Goal: Transaction & Acquisition: Purchase product/service

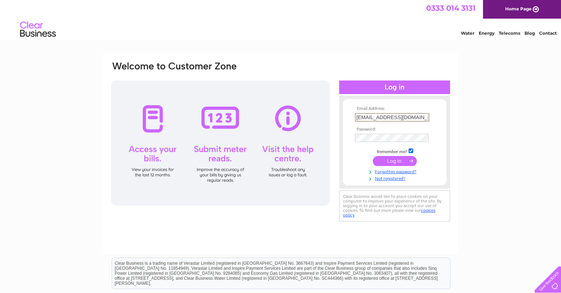
type input "[EMAIL_ADDRESS][DOMAIN_NAME]"
click at [383, 157] on input "submit" at bounding box center [395, 161] width 44 height 10
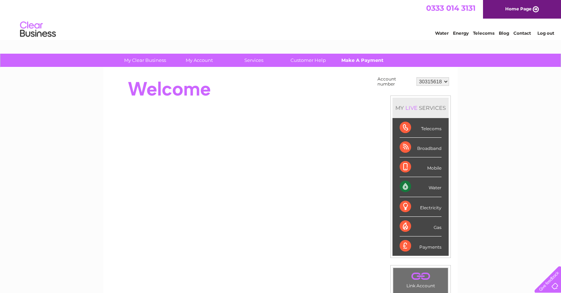
click at [365, 60] on link "Make A Payment" at bounding box center [362, 60] width 59 height 13
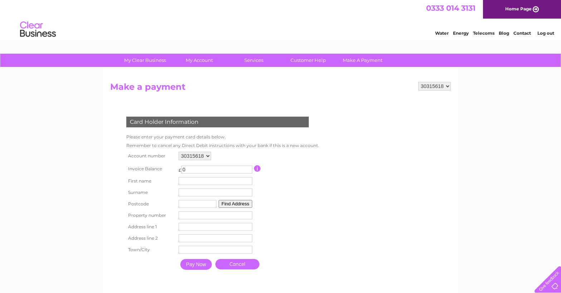
scroll to position [1, 0]
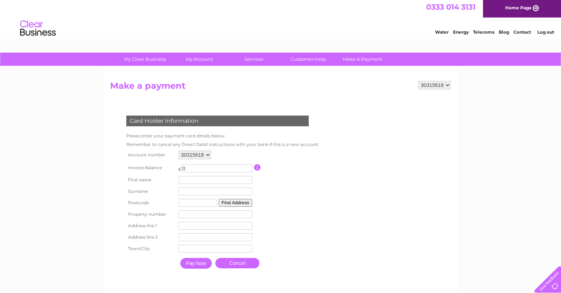
click at [197, 168] on input "0" at bounding box center [216, 168] width 71 height 8
click at [187, 166] on input "045.72" at bounding box center [216, 168] width 71 height 8
type input "45.72"
type input "tom"
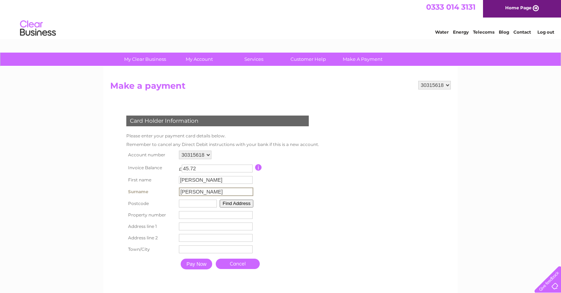
type input "johnston"
type input "rh161tx"
click at [238, 203] on button "Find Address" at bounding box center [235, 203] width 34 height 8
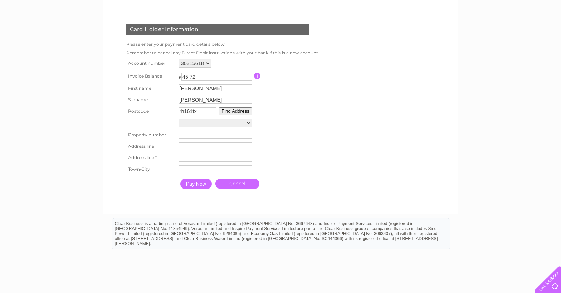
scroll to position [94, 0]
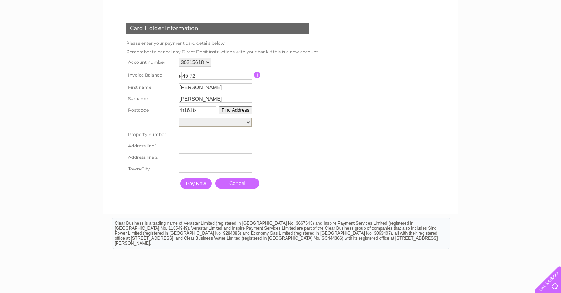
select select "30,Bridge Road,,Haywards Heath"
type input "30"
type input "Bridge Road"
type input "Haywards Heath"
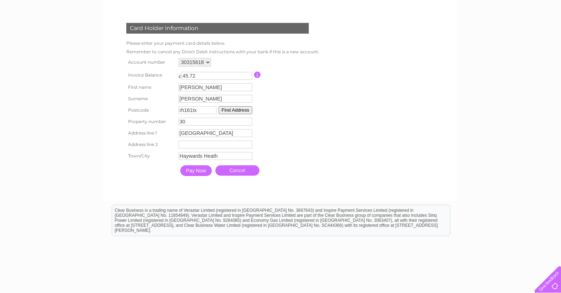
click at [201, 172] on input "Pay Now" at bounding box center [195, 170] width 31 height 11
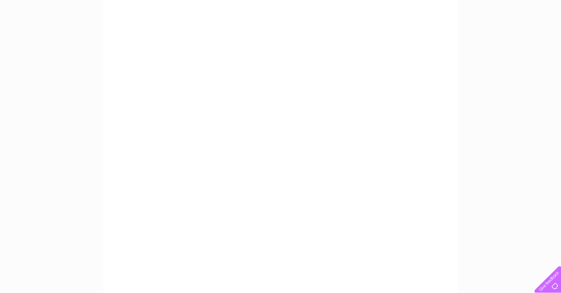
scroll to position [113, 0]
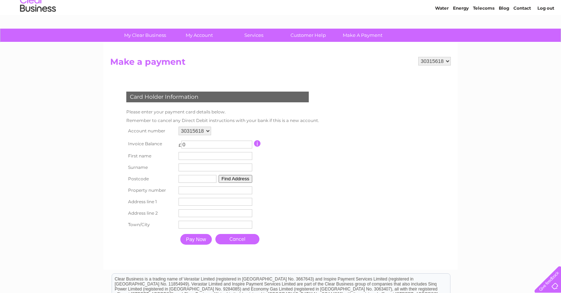
scroll to position [26, 0]
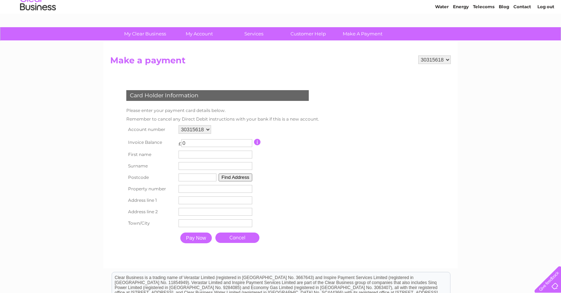
click at [195, 141] on input "0" at bounding box center [216, 143] width 71 height 8
type input "45.72"
type input "tom"
type input "johnston"
type input "rh161tx"
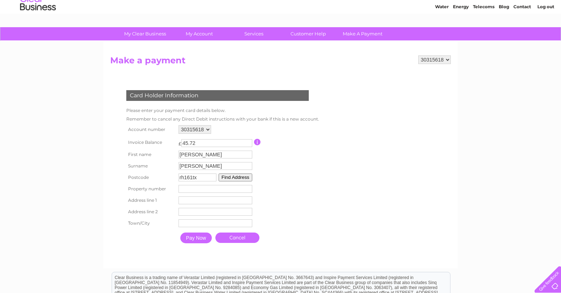
click at [245, 177] on button "Find Address" at bounding box center [235, 177] width 34 height 8
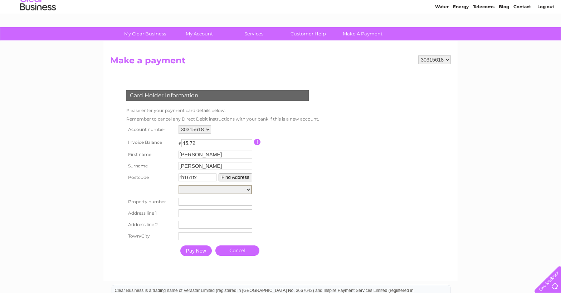
select select "30,Bridge Road,,Haywards Heath"
type input "30"
type input "Bridge Road"
type input "Haywards Heath"
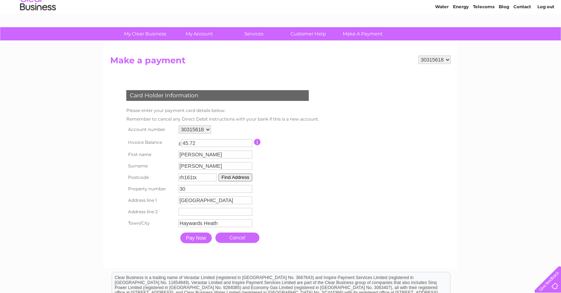
click at [195, 238] on input "Pay Now" at bounding box center [195, 237] width 31 height 11
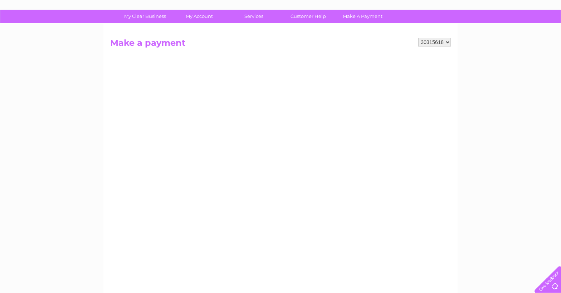
scroll to position [44, 0]
